Goal: Information Seeking & Learning: Learn about a topic

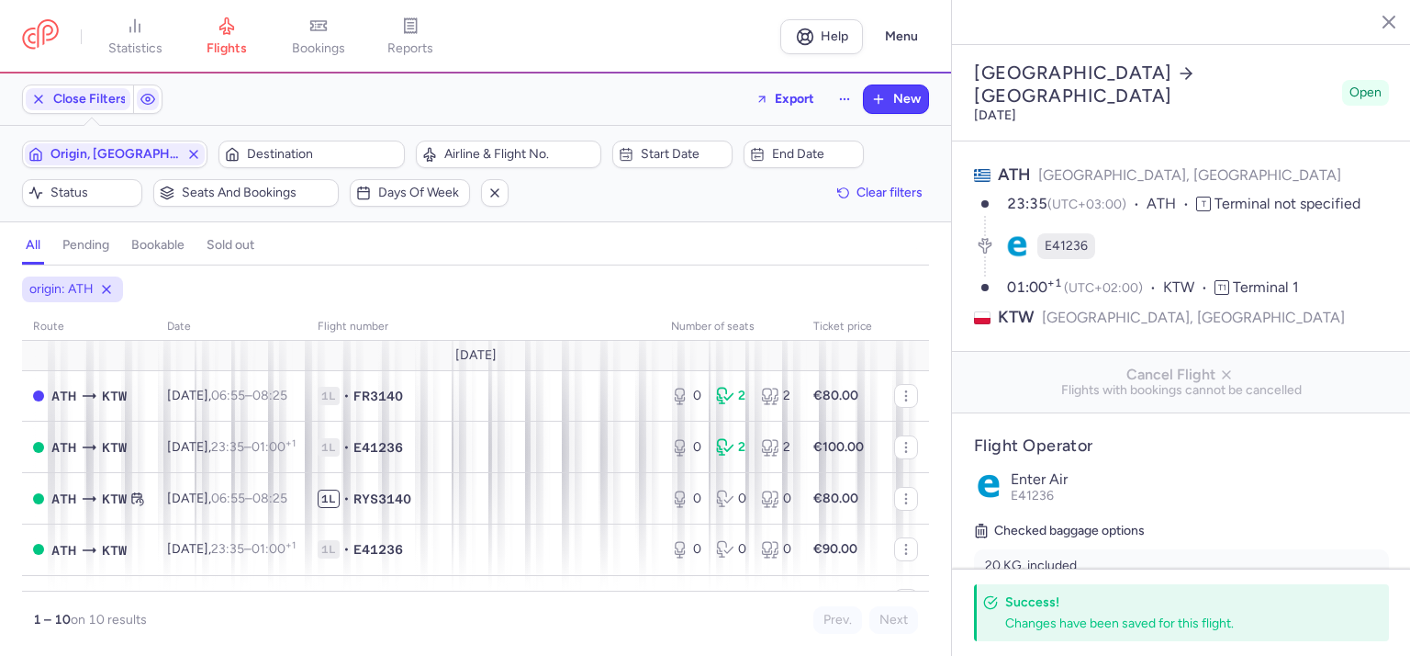
select select "days"
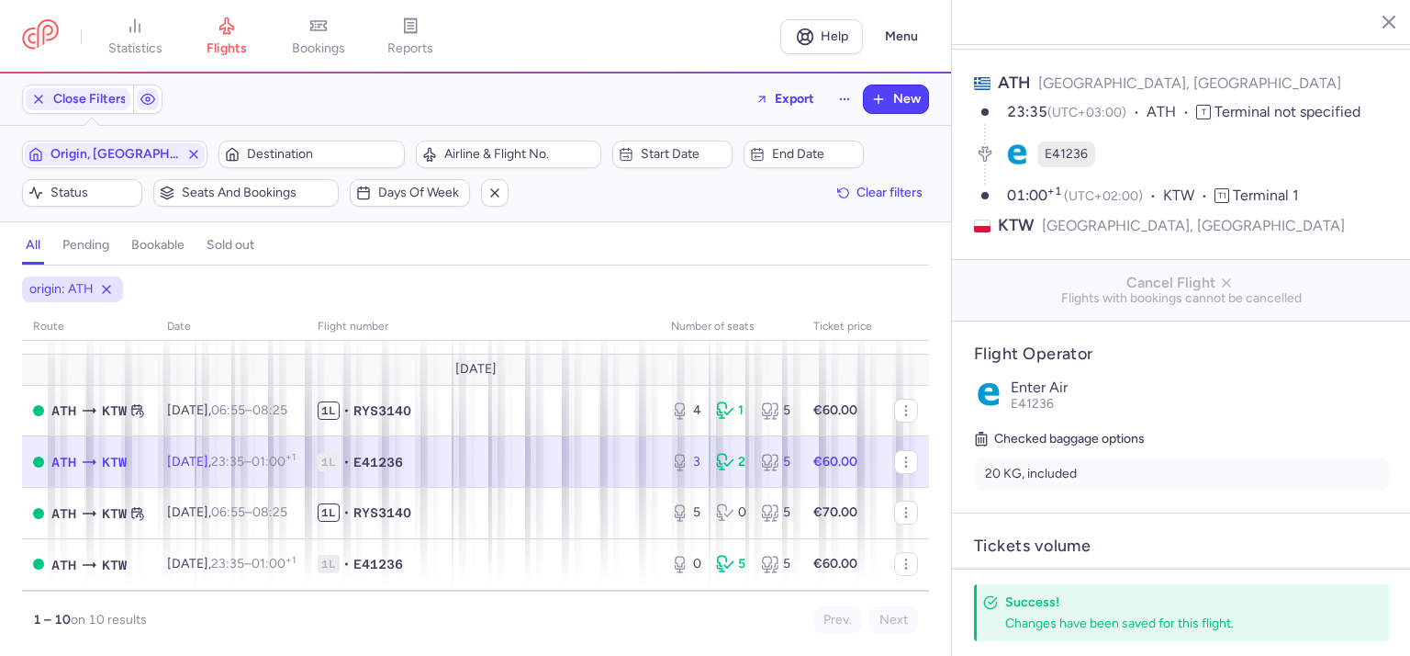
scroll to position [331, 0]
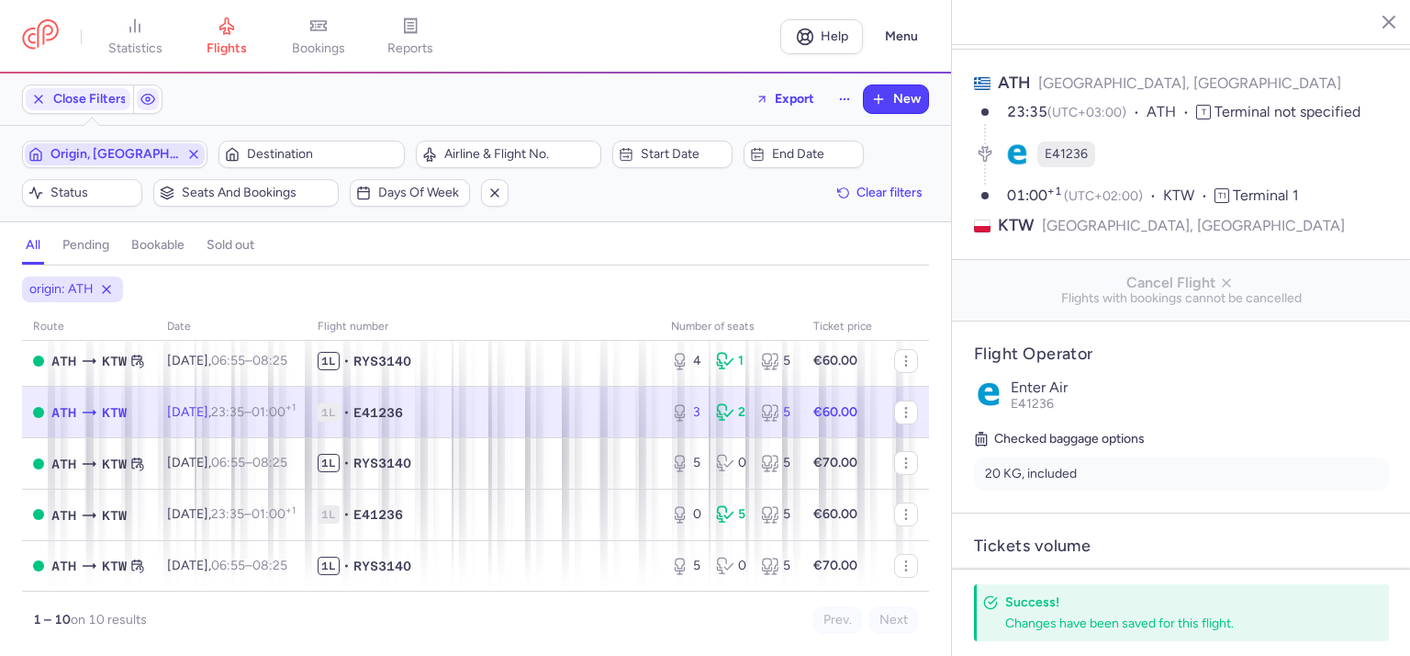
click at [195, 153] on line "button" at bounding box center [193, 154] width 7 height 7
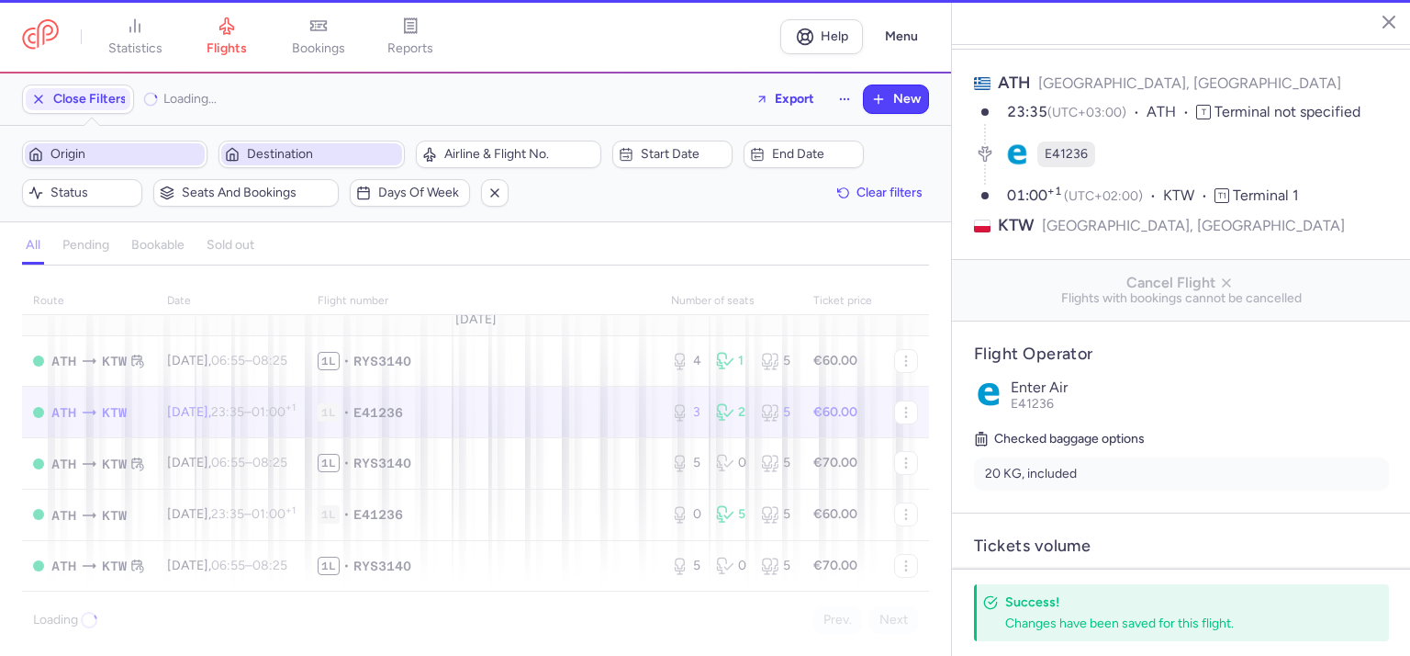
scroll to position [307, 0]
click at [253, 154] on span "Destination" at bounding box center [322, 154] width 151 height 15
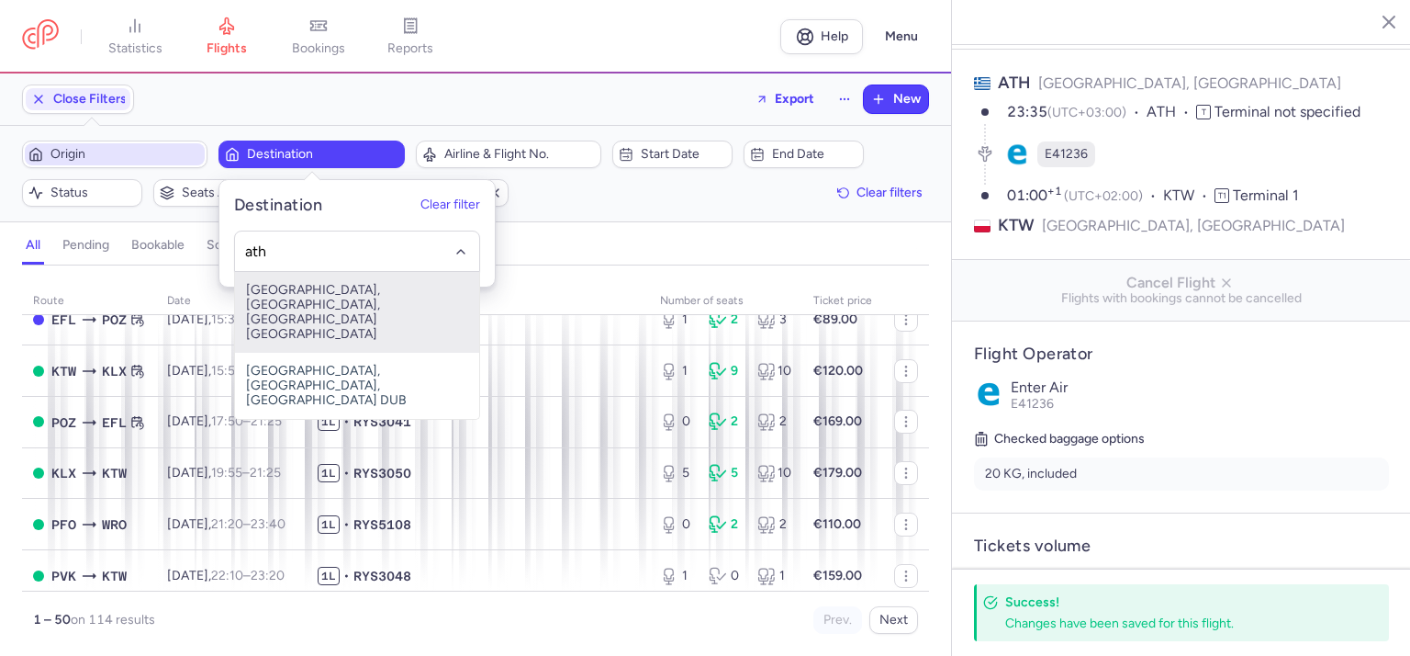
click at [308, 283] on span "[GEOGRAPHIC_DATA], [GEOGRAPHIC_DATA], [GEOGRAPHIC_DATA] [GEOGRAPHIC_DATA]" at bounding box center [357, 312] width 244 height 81
type input "ath"
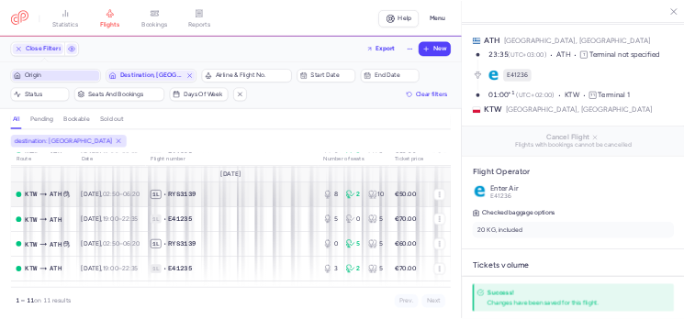
scroll to position [384, 0]
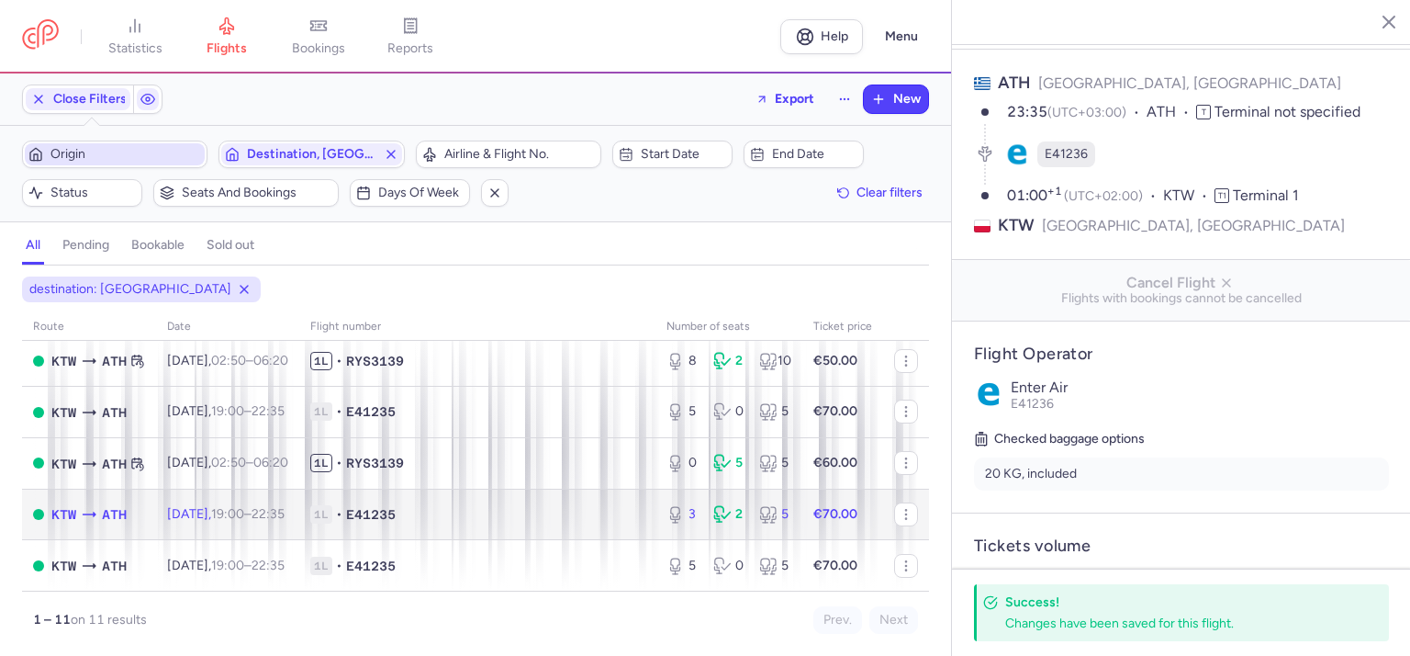
click at [542, 525] on td "1L • E41235" at bounding box center [477, 513] width 356 height 51
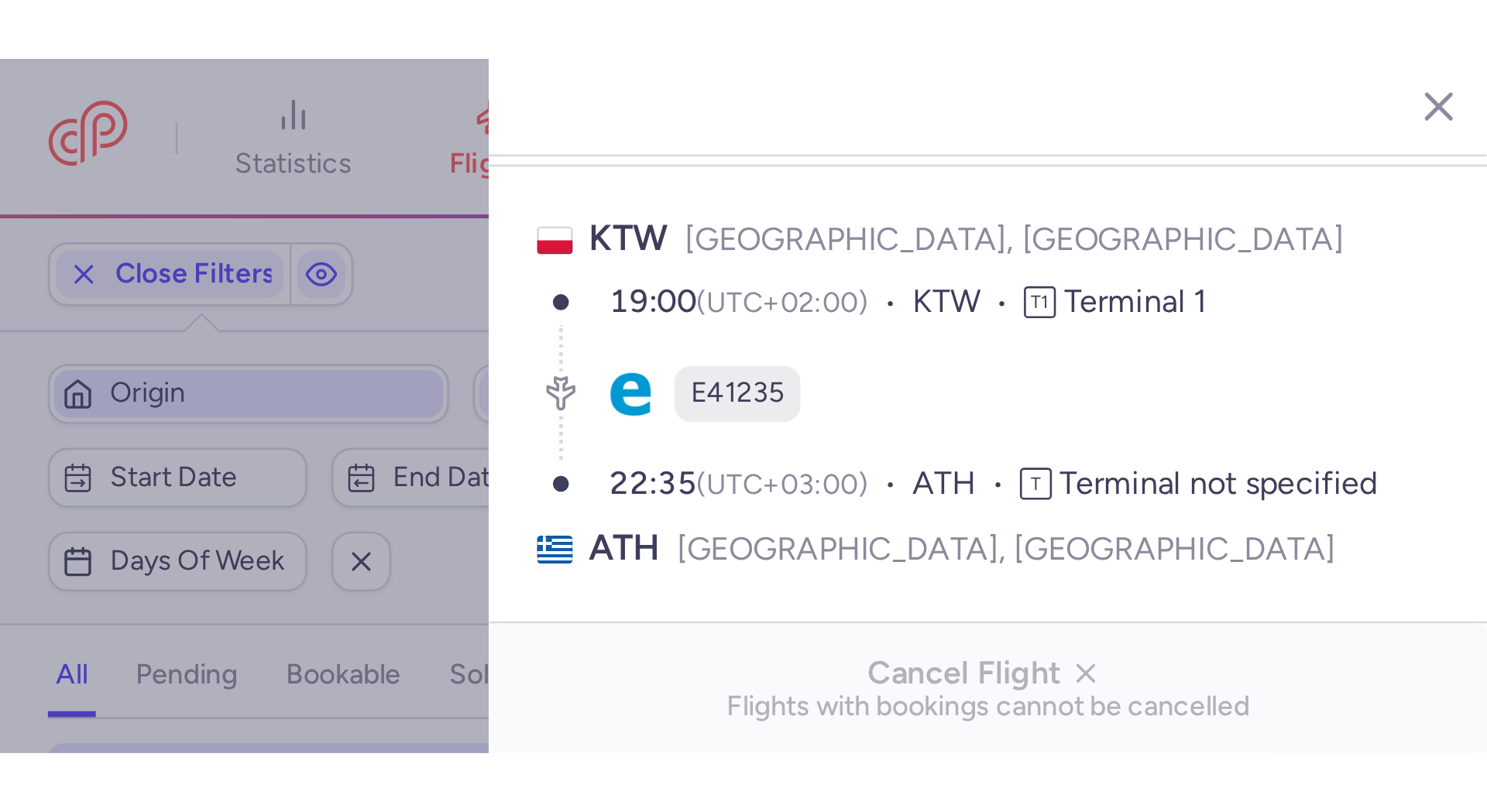
scroll to position [55, 0]
